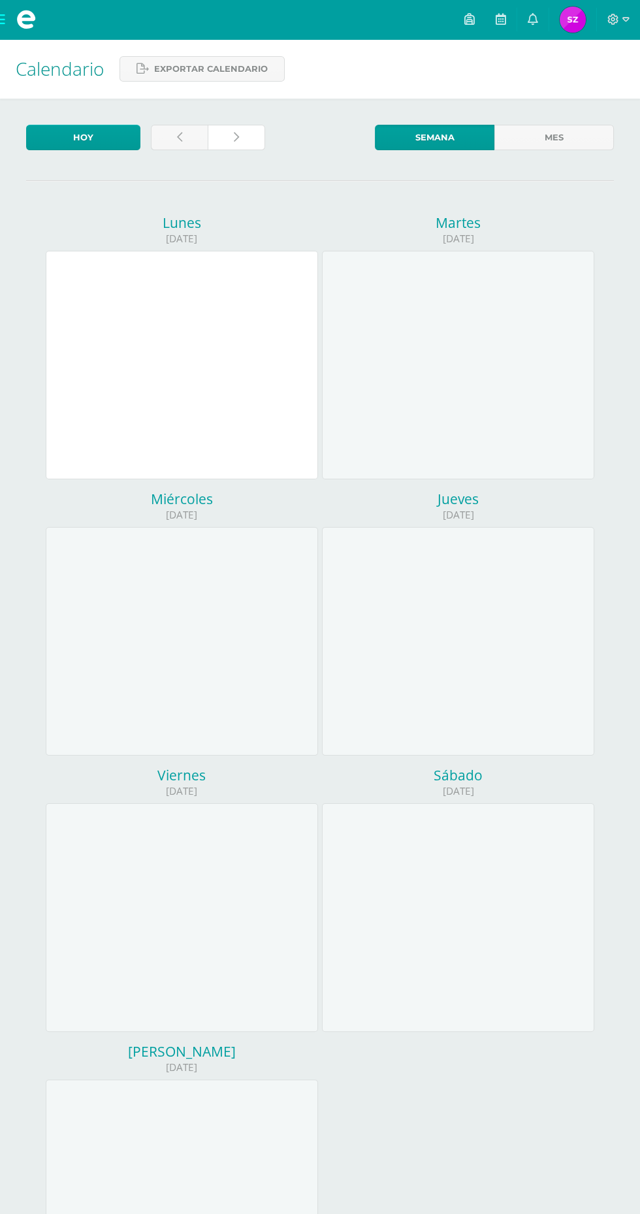
click at [236, 137] on icon at bounding box center [236, 137] width 5 height 11
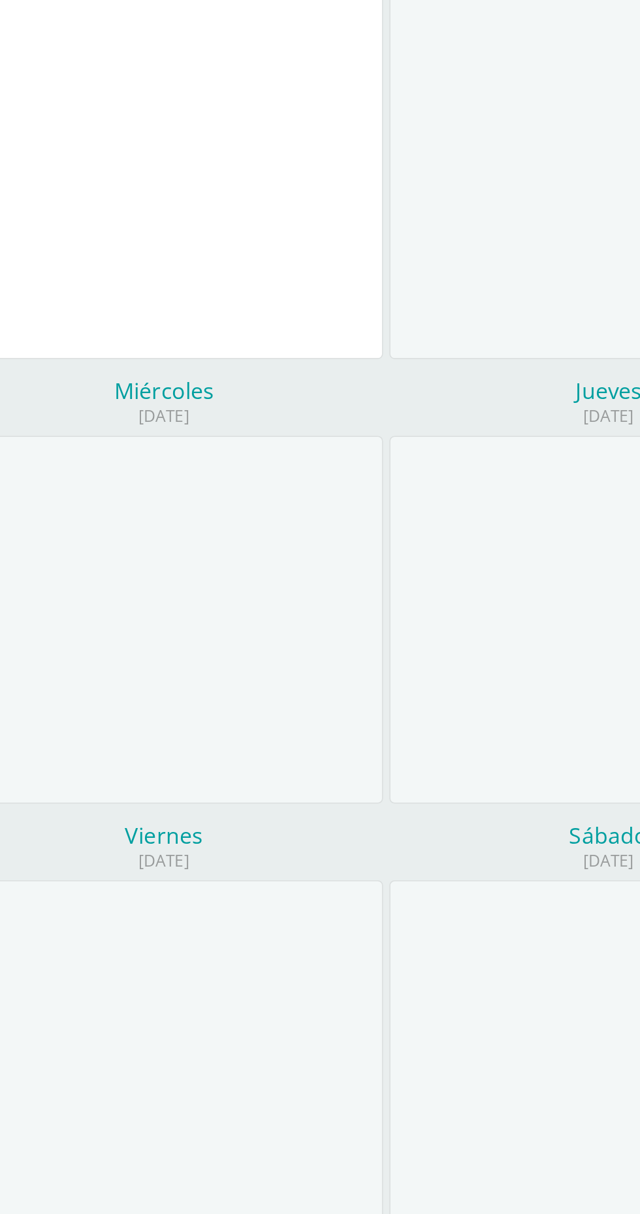
scroll to position [2, 0]
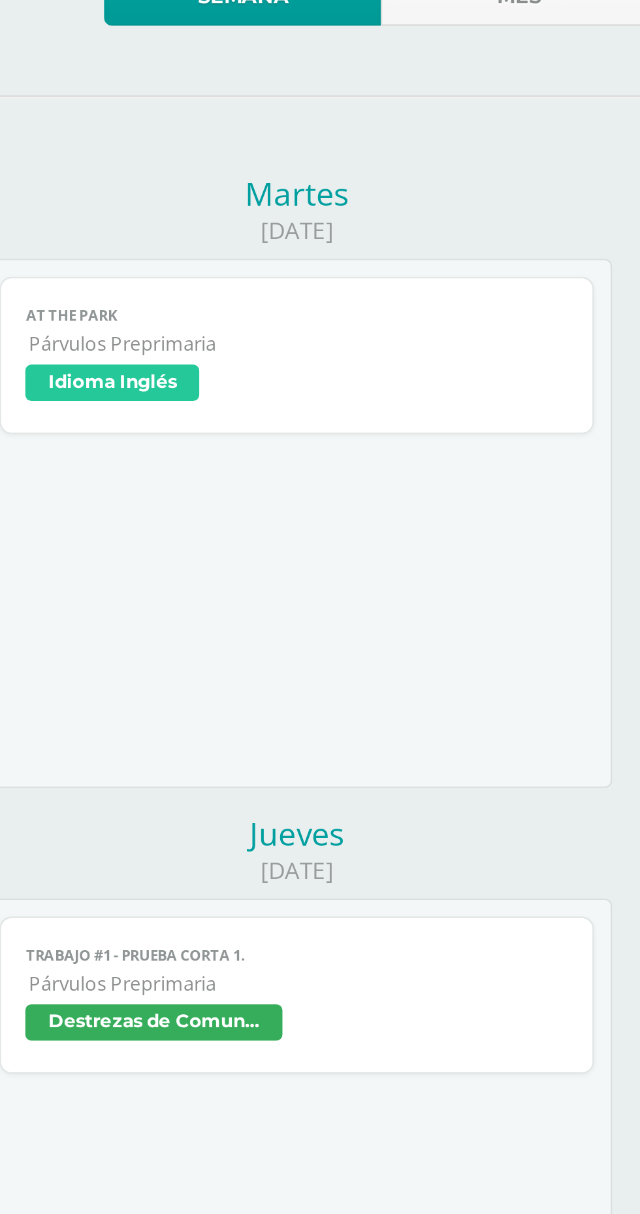
click at [450, 296] on span "Idioma Inglés" at bounding box center [458, 305] width 234 height 19
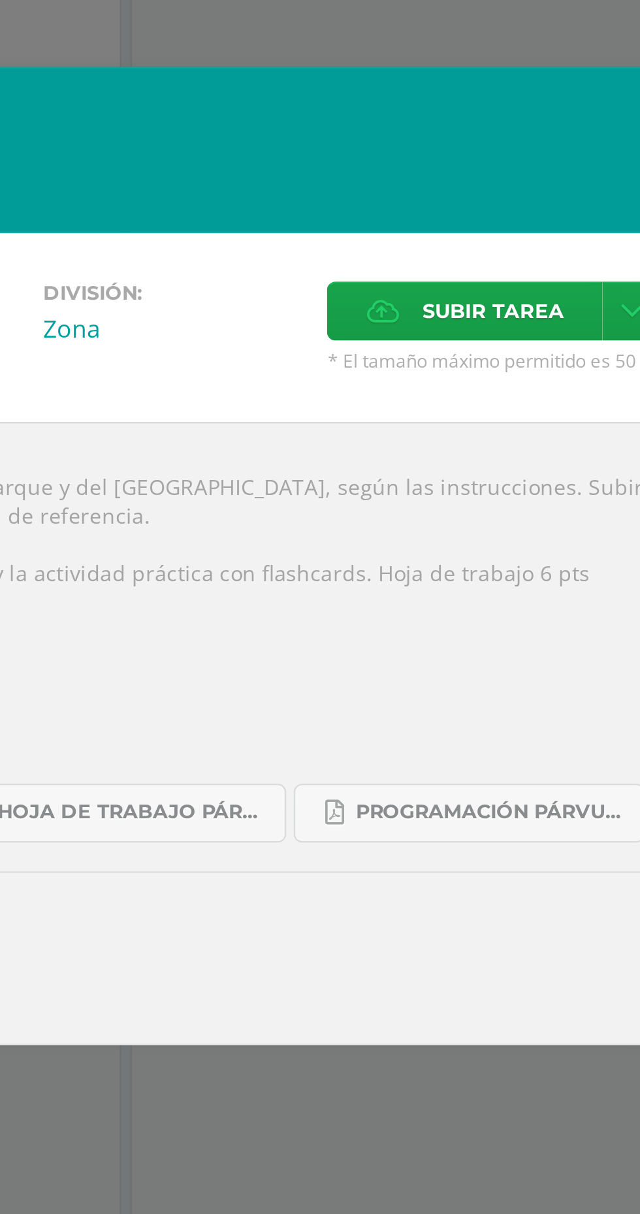
click at [409, 421] on div "AT THE PARK Idioma Inglés Fecha: [DATE][PERSON_NAME] Hora: 20:00 División: Zona…" at bounding box center [320, 607] width 640 height 1214
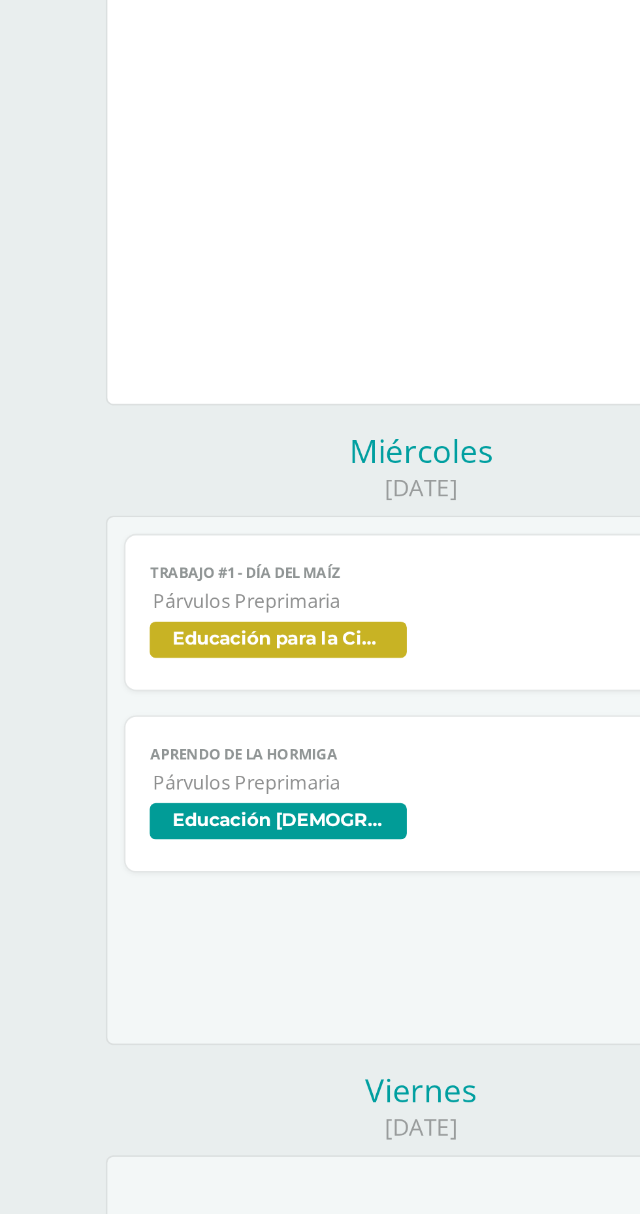
click at [230, 570] on link "TRABAJO #1 - DÍA DEL MAÍZ Párvulos Preprimaria Educación para la Ciencia y la C…" at bounding box center [182, 569] width 256 height 68
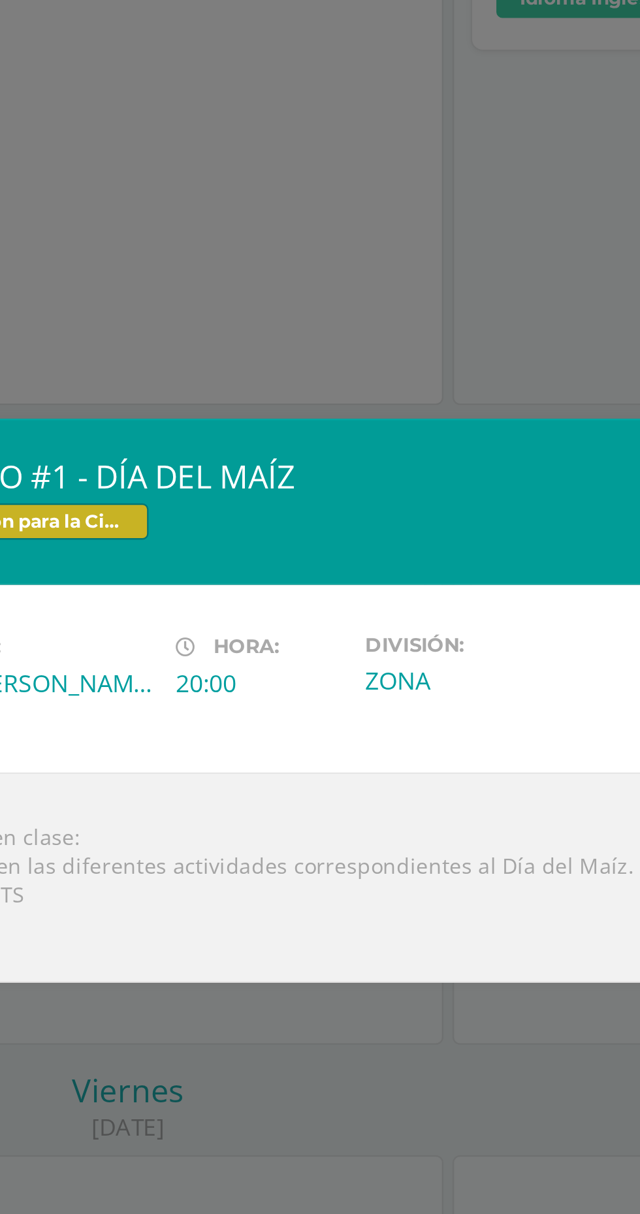
click at [321, 832] on div "TRABAJO #1 - DÍA DEL MAÍZ Educación para la Ciencia y la Ciudadanía Fecha: [DAT…" at bounding box center [320, 607] width 640 height 1214
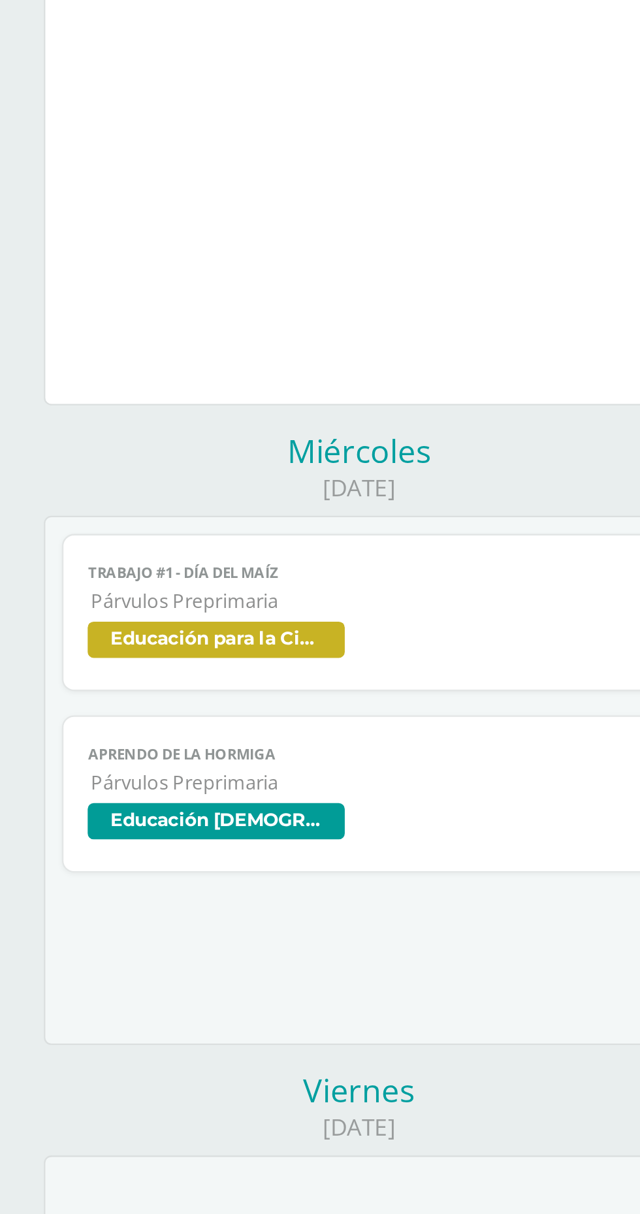
click at [184, 634] on link "Aprendo de la hormiga Párvulos Preprimaria Educación [DEMOGRAPHIC_DATA]" at bounding box center [182, 647] width 256 height 68
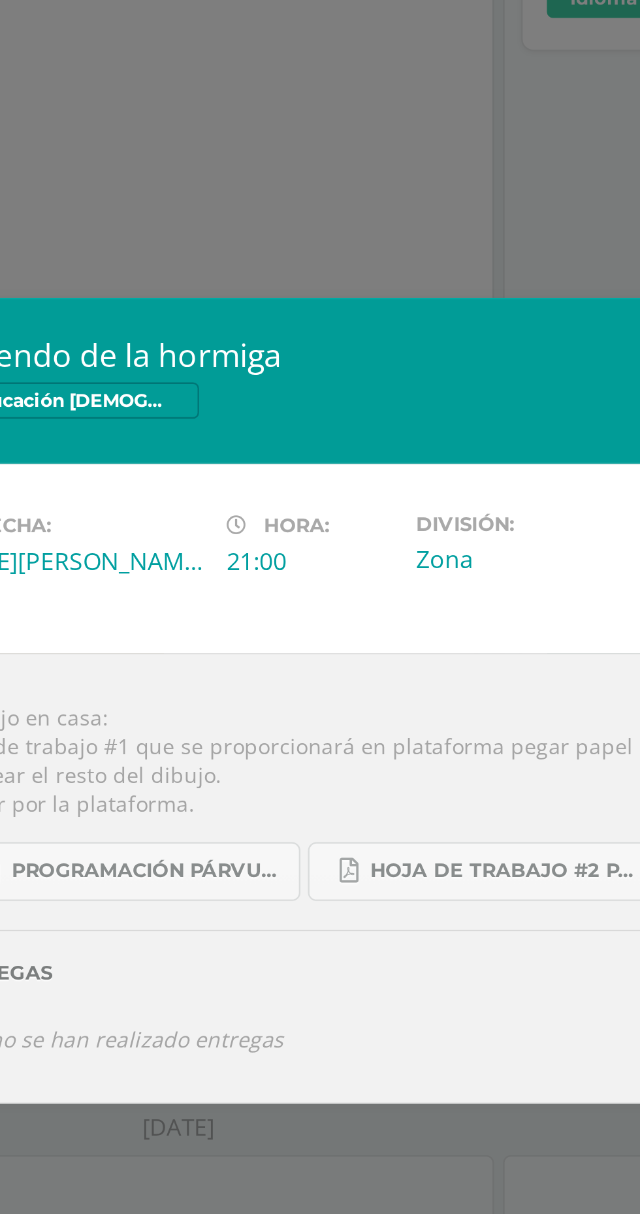
click at [276, 852] on div "Aprendo de la hormiga Educación [DEMOGRAPHIC_DATA] Fecha: [DATE][PERSON_NAME] H…" at bounding box center [320, 607] width 640 height 1214
